Goal: Task Accomplishment & Management: Use online tool/utility

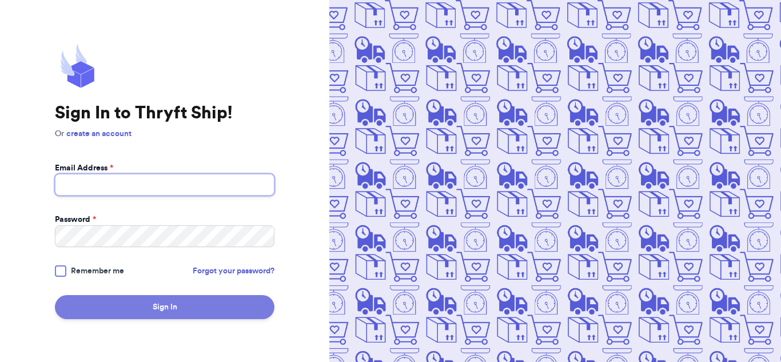
type input "[EMAIL_ADDRESS][DOMAIN_NAME]"
click at [198, 299] on button "Sign In" at bounding box center [164, 307] width 219 height 24
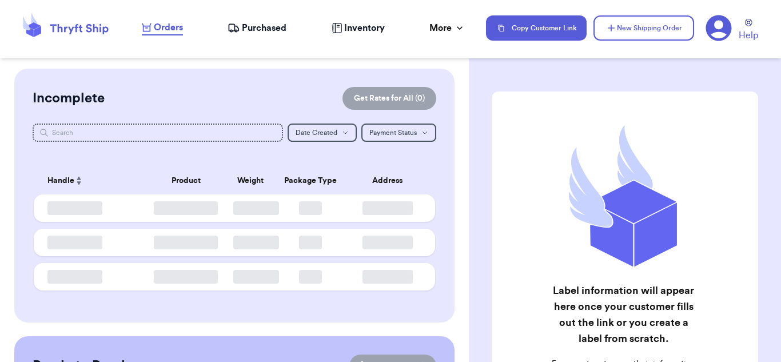
checkbox input "false"
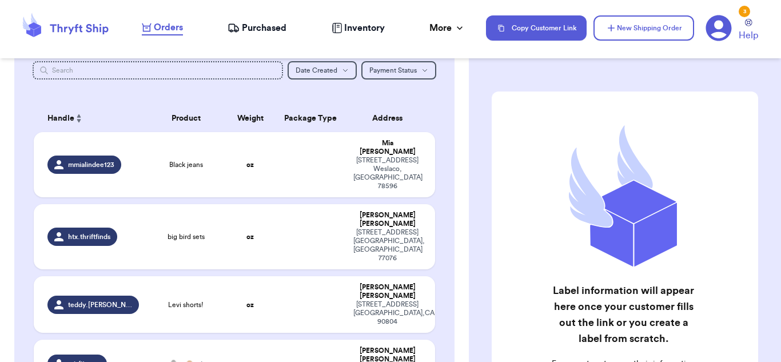
scroll to position [64, 0]
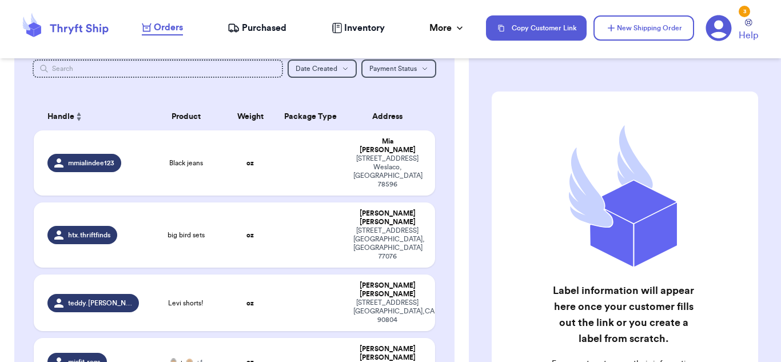
click at [338, 202] on td at bounding box center [310, 234] width 72 height 65
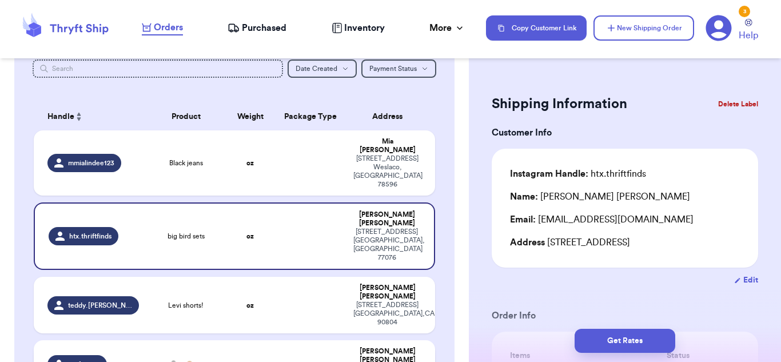
click at [331, 340] on td at bounding box center [310, 364] width 72 height 48
type input "👵🏼 + 👴🏼"
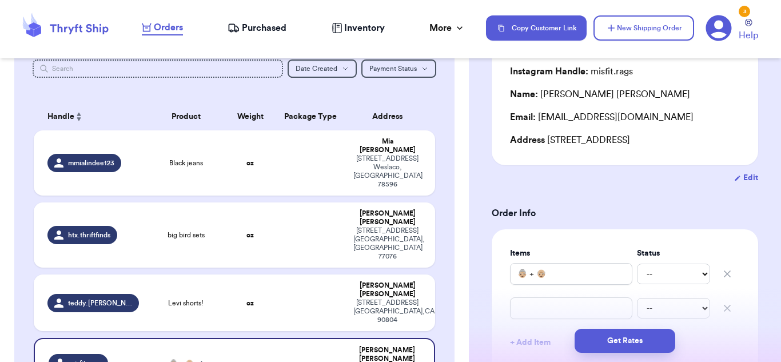
scroll to position [98, 0]
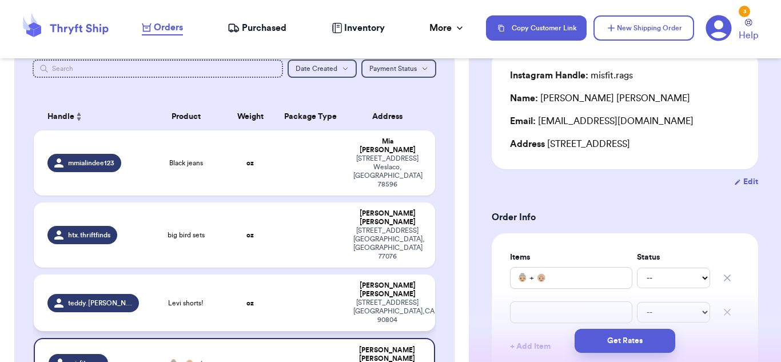
click at [349, 274] on td "[PERSON_NAME] [STREET_ADDRESS]" at bounding box center [390, 302] width 89 height 57
type input "Levi shorts!"
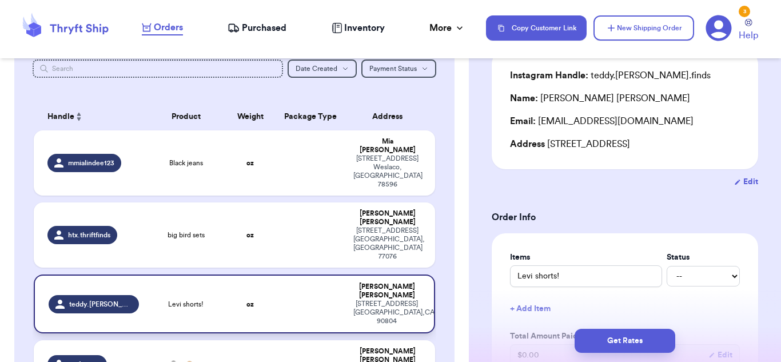
click at [349, 274] on td "[PERSON_NAME] [STREET_ADDRESS]" at bounding box center [390, 303] width 89 height 59
click at [318, 202] on td at bounding box center [310, 234] width 72 height 65
type input "big bird sets"
